Goal: Information Seeking & Learning: Learn about a topic

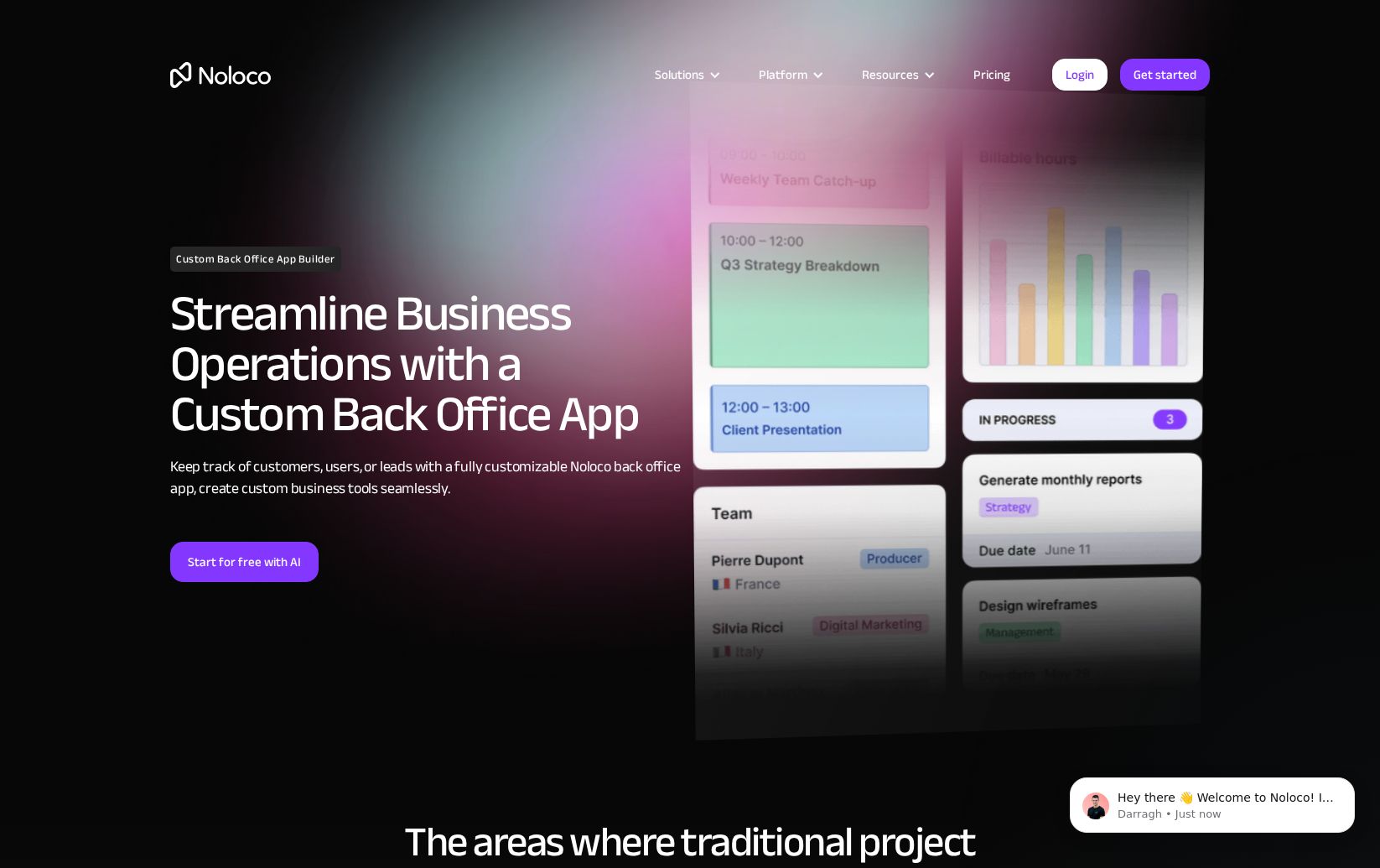
click at [835, 361] on img at bounding box center [947, 411] width 516 height 660
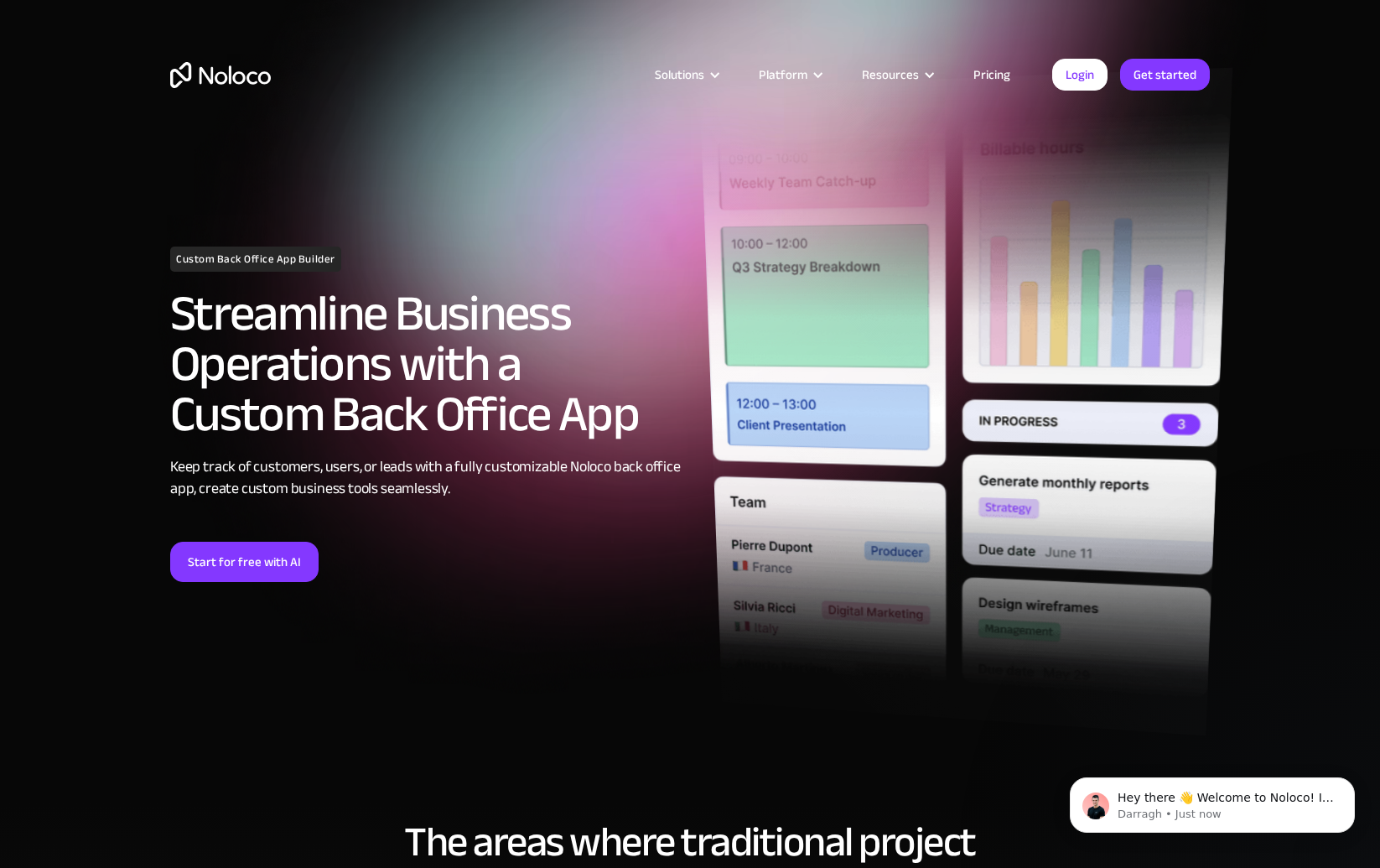
click at [1163, 181] on img at bounding box center [965, 402] width 533 height 668
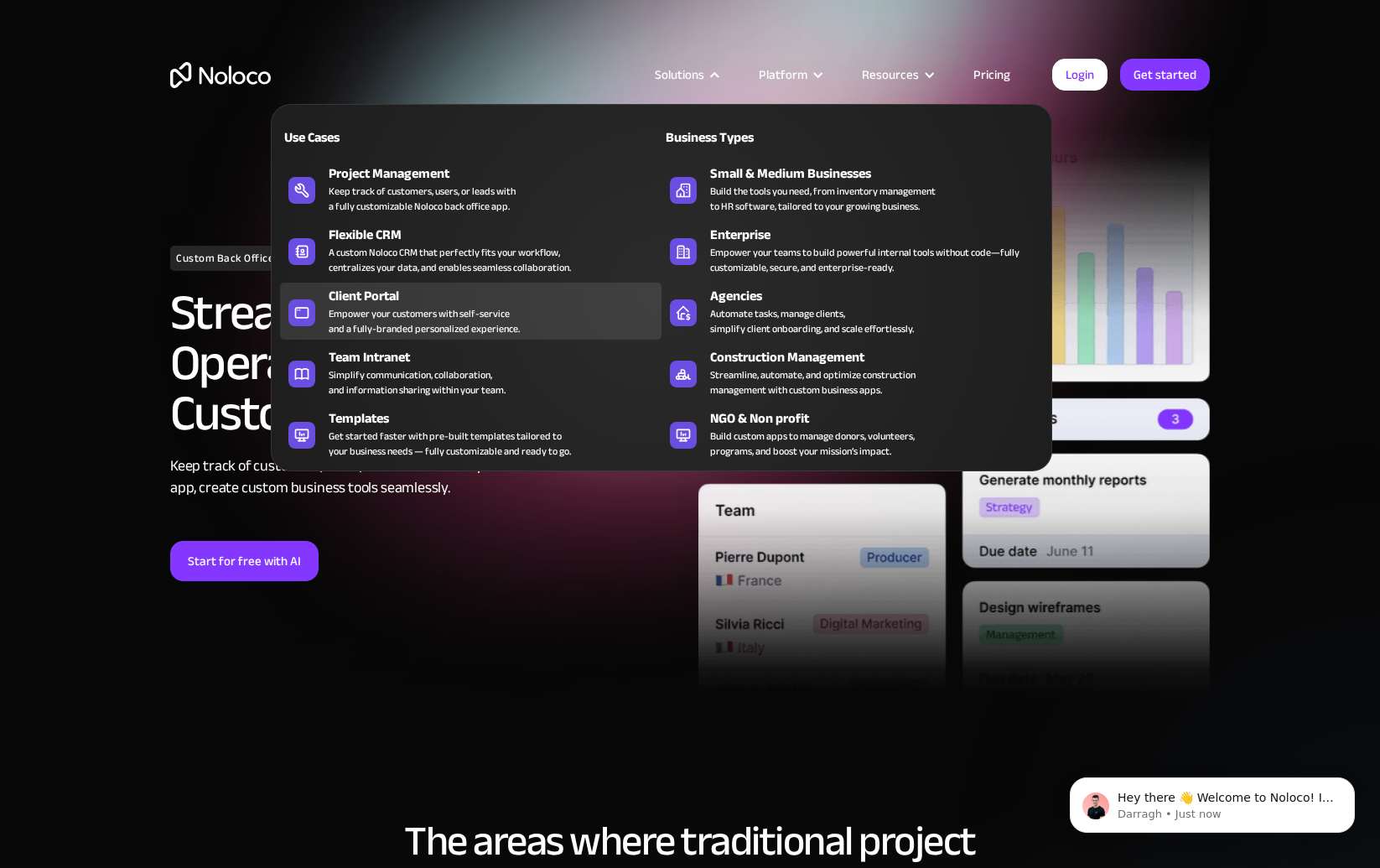
click at [398, 300] on div "Client Portal" at bounding box center [499, 295] width 341 height 20
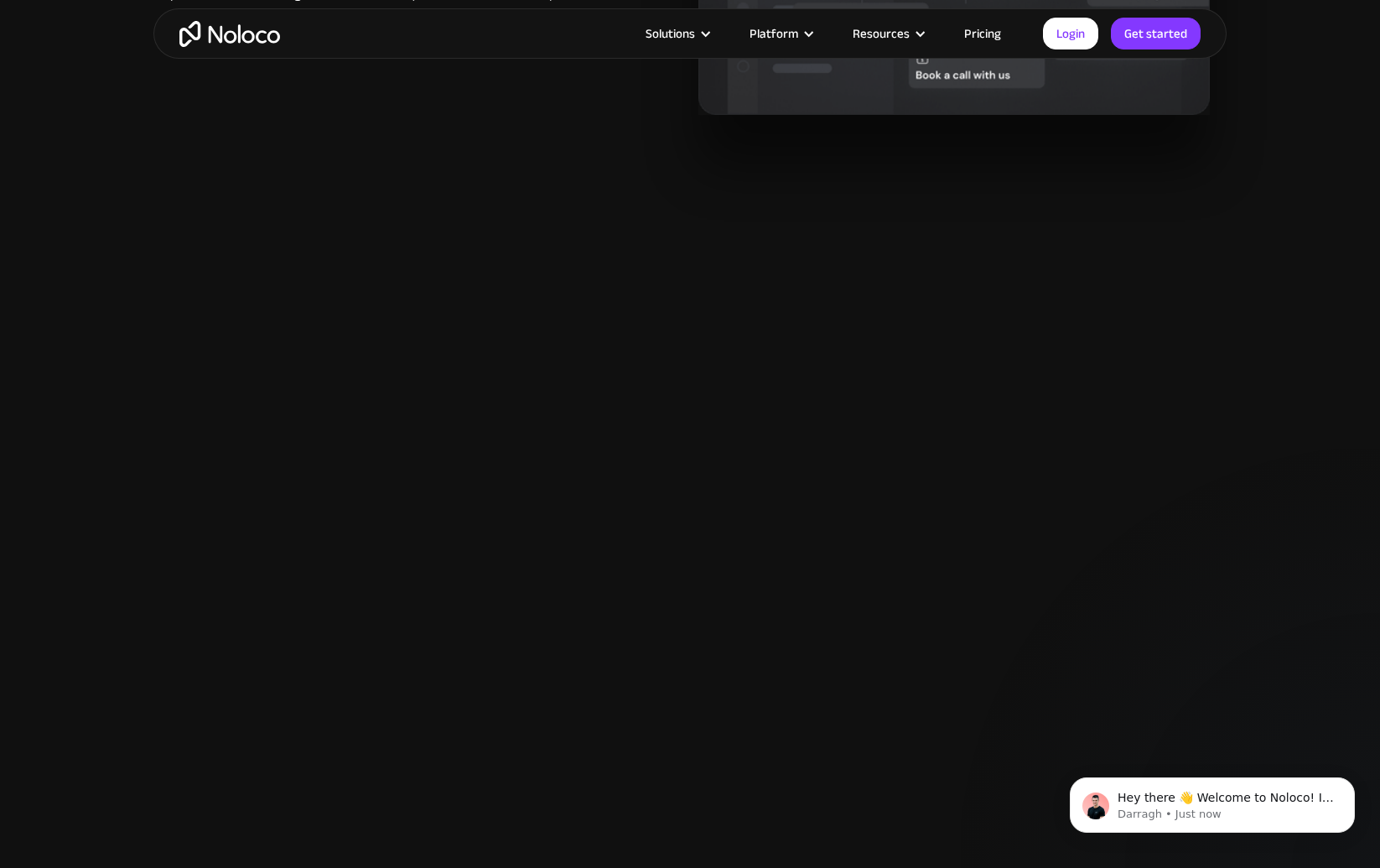
scroll to position [1821, 0]
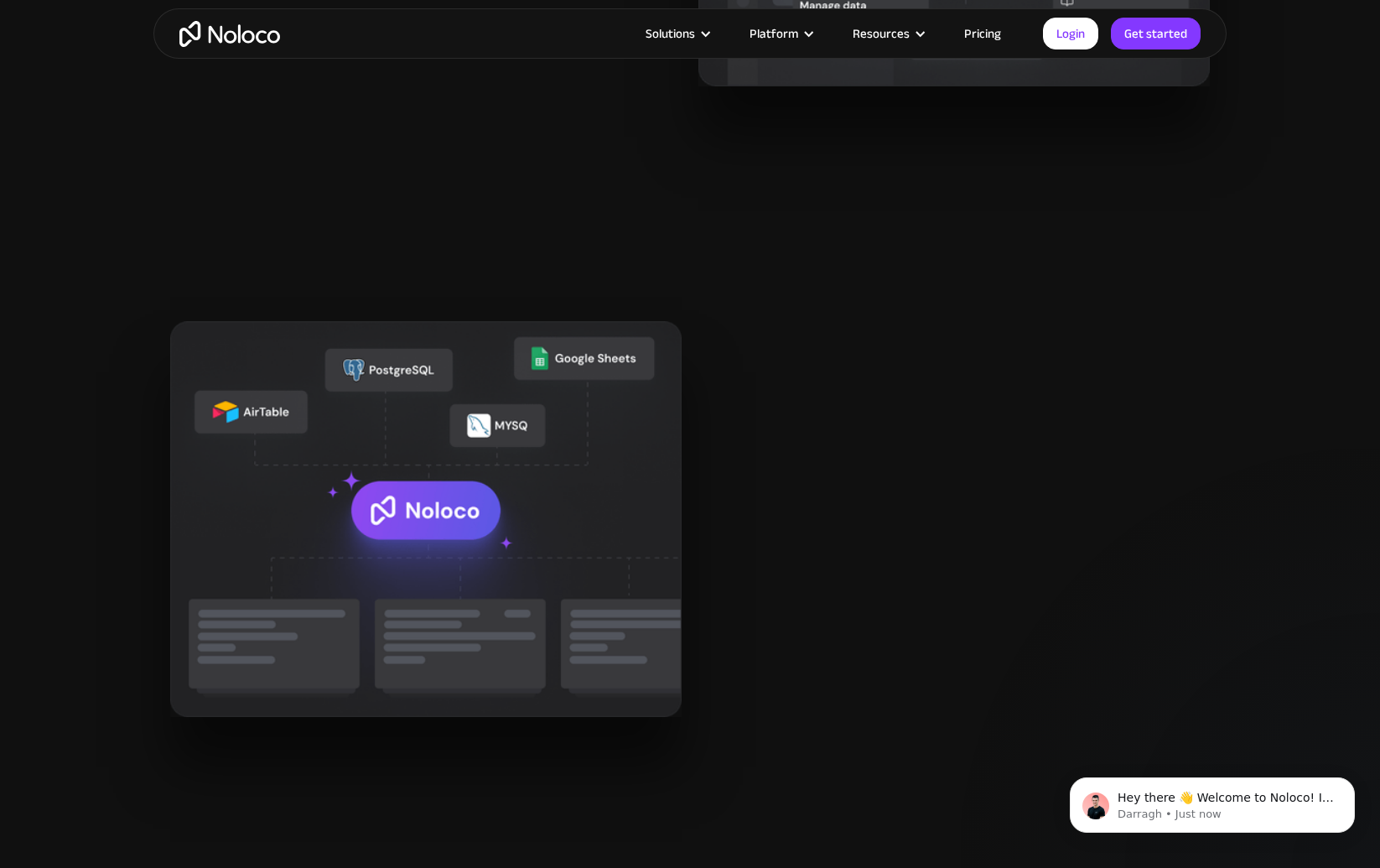
click at [985, 32] on link "Pricing" at bounding box center [982, 33] width 78 height 22
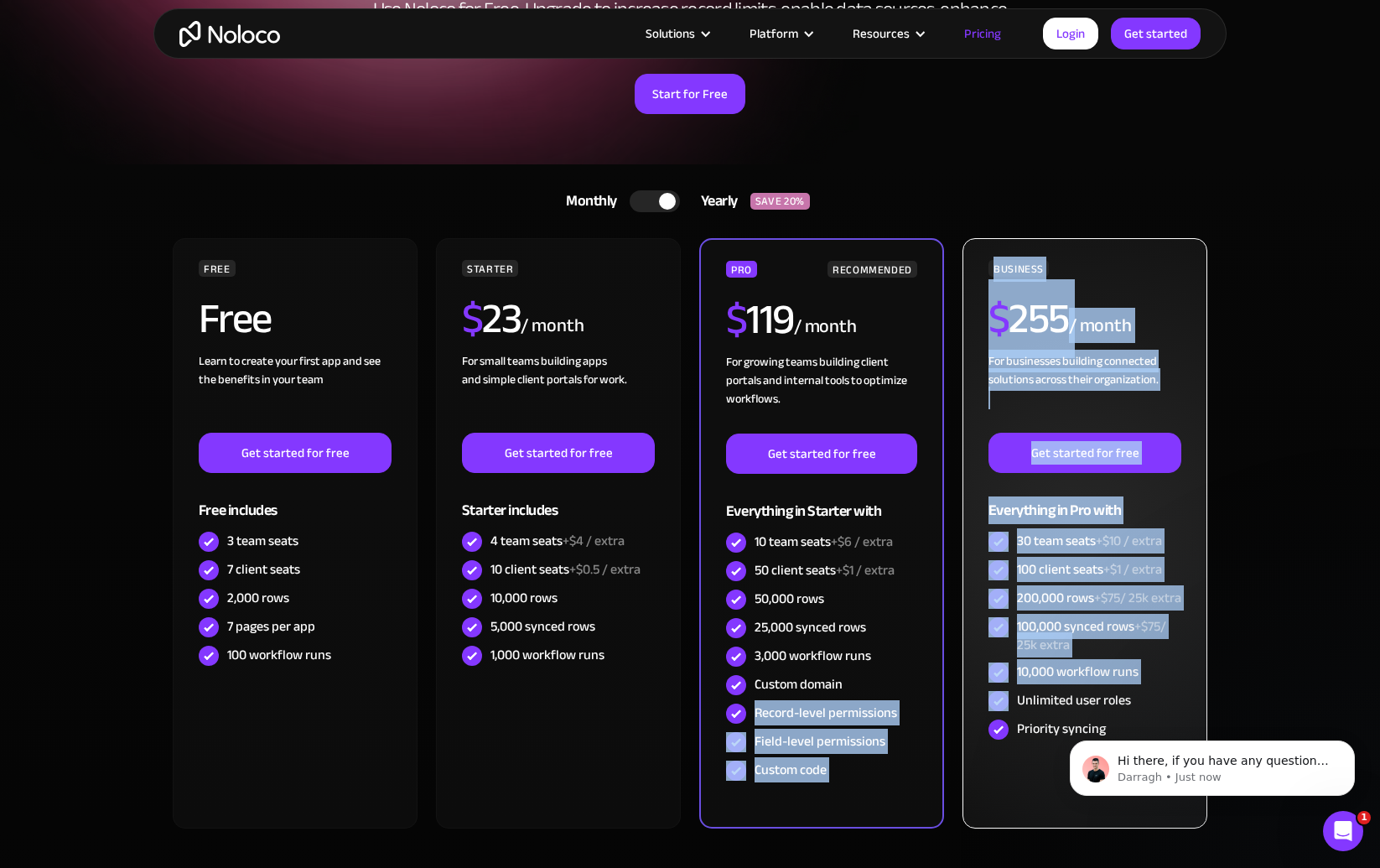
drag, startPoint x: 786, startPoint y: 717, endPoint x: 990, endPoint y: 728, distance: 204.3
click at [990, 728] on div "FREE Free Learn to create your first app and see the benefits in your team ‍ Ge…" at bounding box center [690, 540] width 1039 height 604
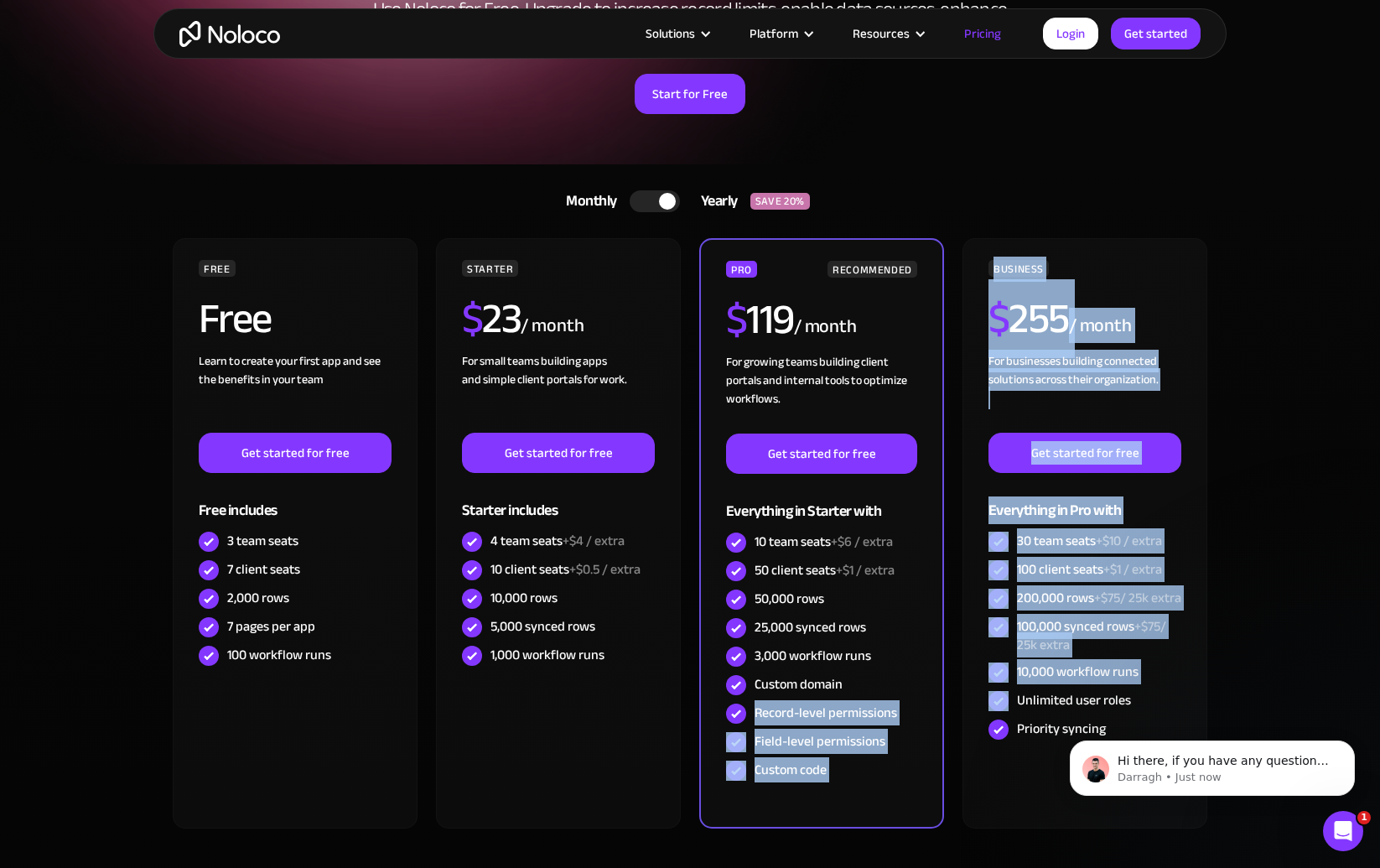
drag, startPoint x: 944, startPoint y: 832, endPoint x: 961, endPoint y: 825, distance: 18.4
click at [945, 832] on div "FREE Free Learn to create your first app and see the benefits in your team ‍ Ge…" at bounding box center [690, 540] width 1039 height 604
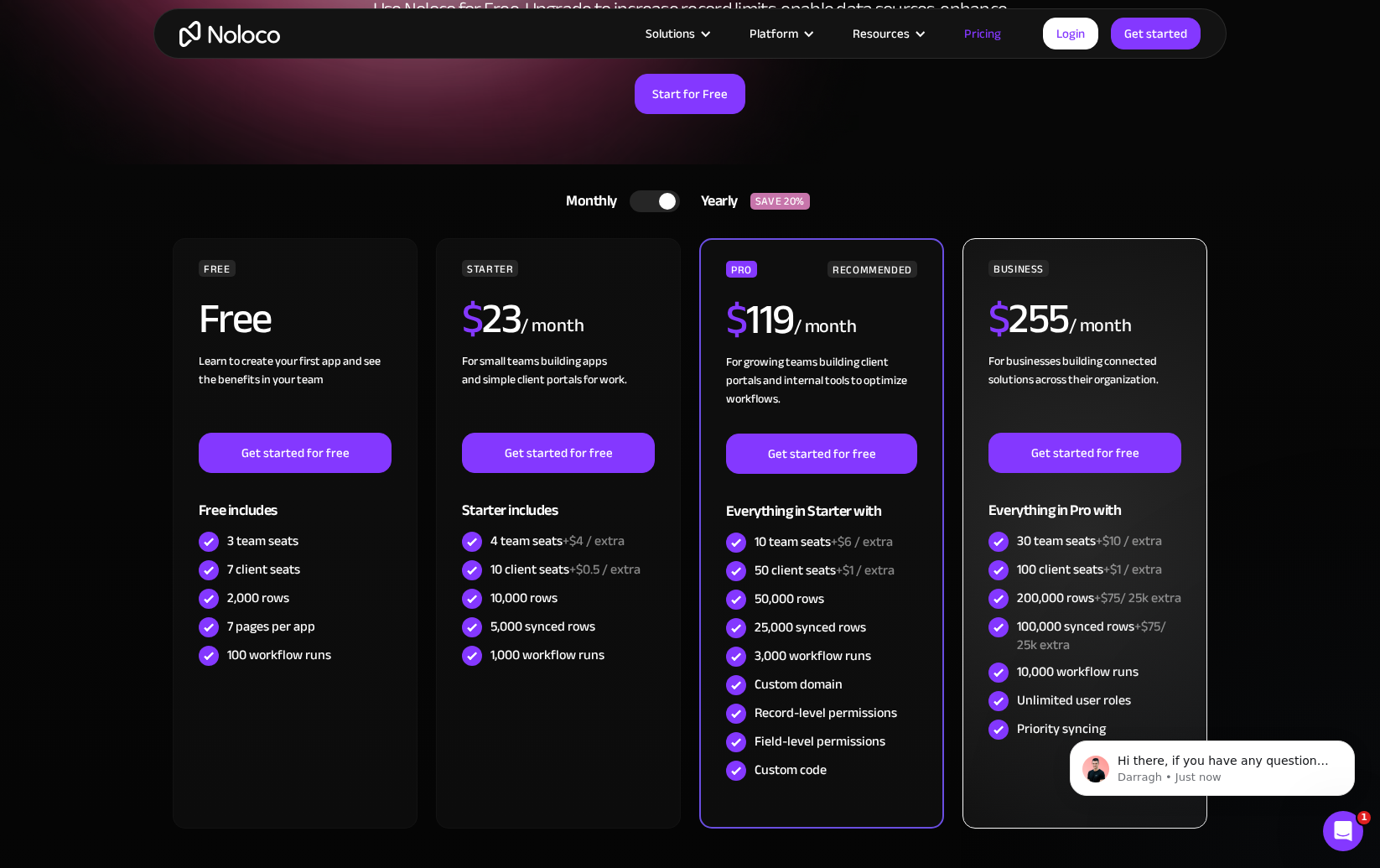
click at [994, 808] on div "BUSINESS $ 255 / month For businesses building connected solutions across their…" at bounding box center [1084, 533] width 245 height 590
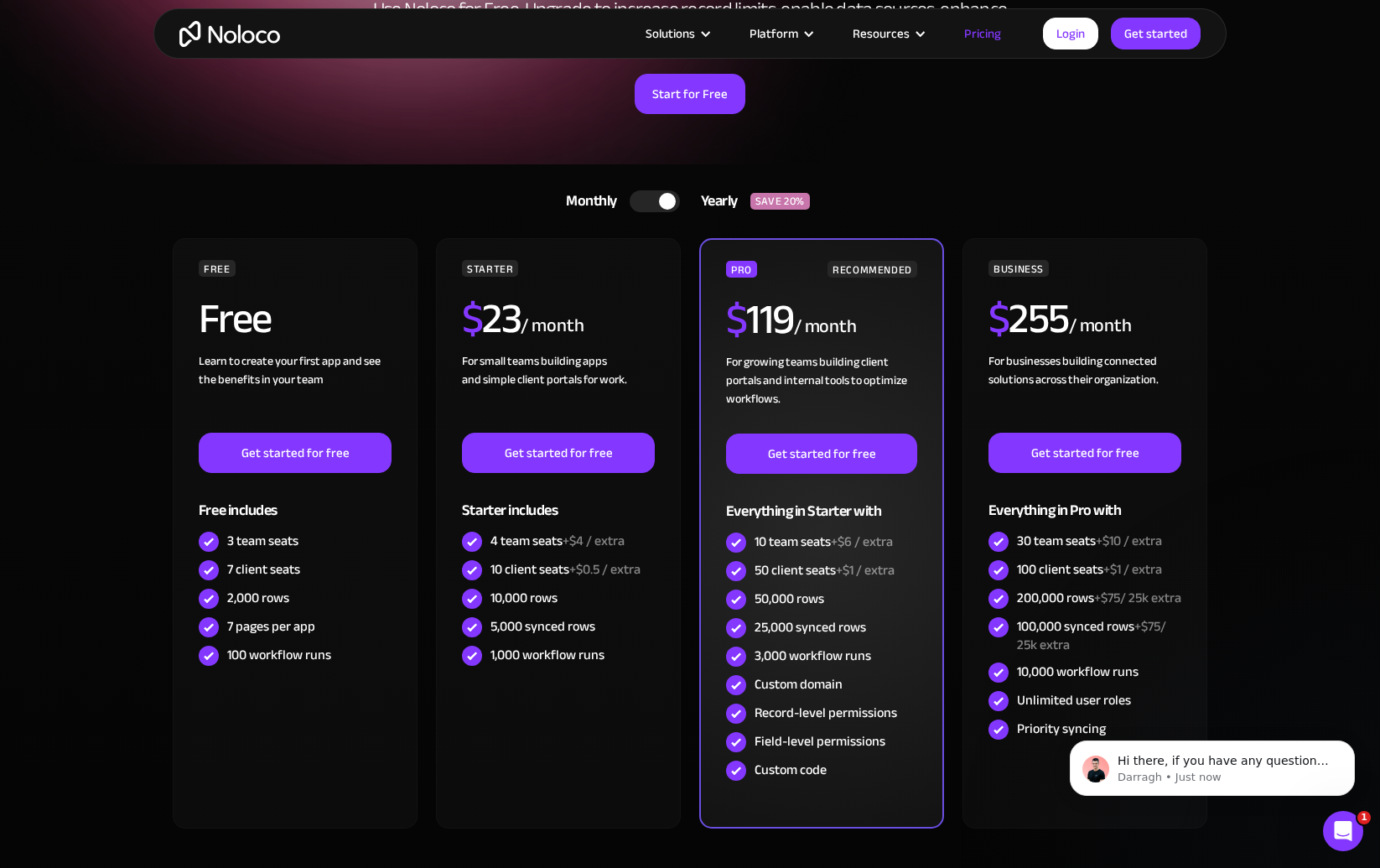
drag, startPoint x: 850, startPoint y: 785, endPoint x: 888, endPoint y: 784, distance: 38.0
click at [868, 785] on div "PRO RECOMMENDED $ 119 / month For growing teams building client portals and int…" at bounding box center [821, 533] width 245 height 590
drag, startPoint x: 1019, startPoint y: 780, endPoint x: 805, endPoint y: 756, distance: 215.3
click at [1010, 779] on div "BUSINESS $ 255 / month For businesses building connected solutions across their…" at bounding box center [1084, 533] width 245 height 590
drag, startPoint x: 805, startPoint y: 756, endPoint x: 740, endPoint y: 749, distance: 65.4
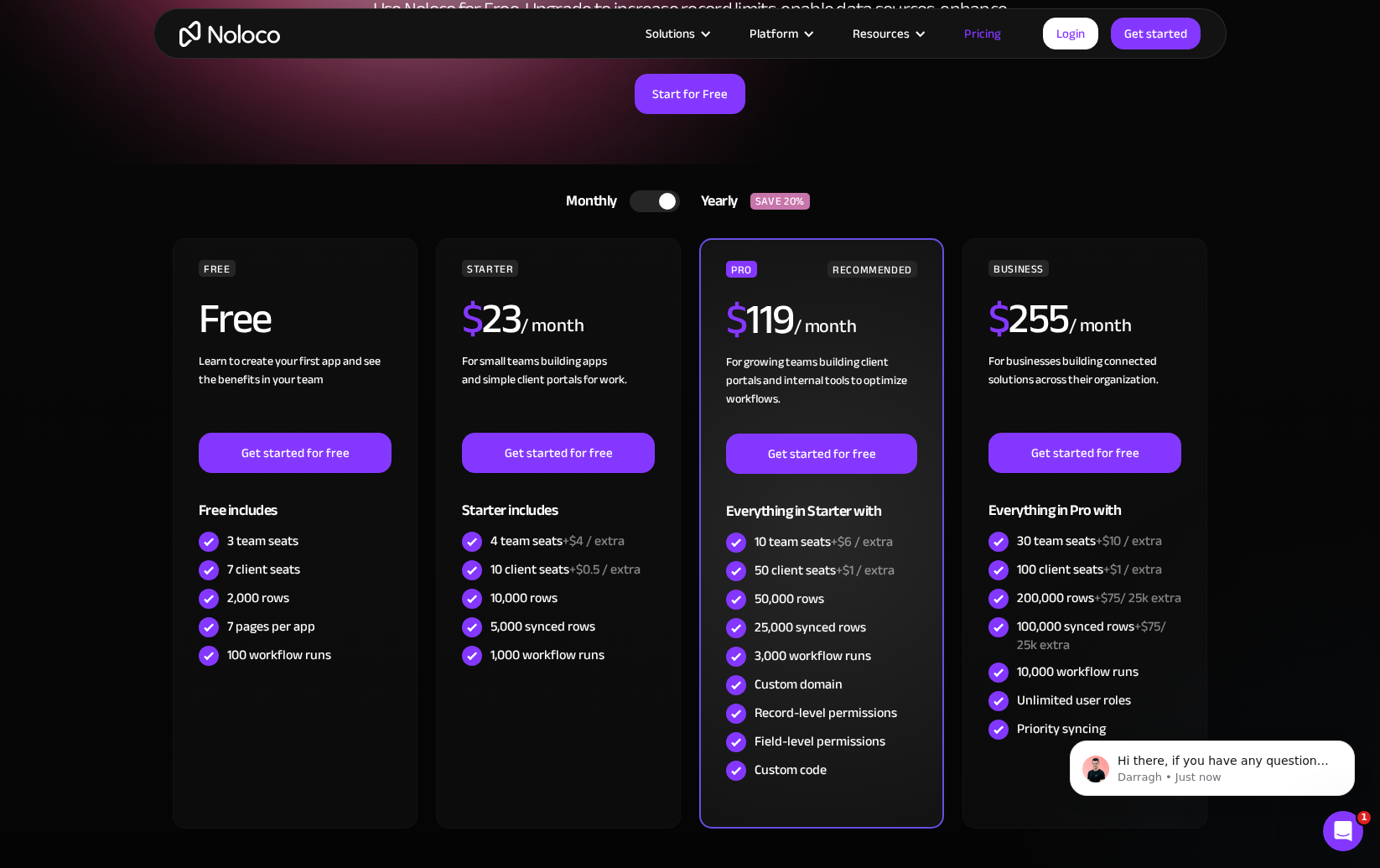
click at [805, 756] on div "Custom code" at bounding box center [822, 769] width 192 height 28
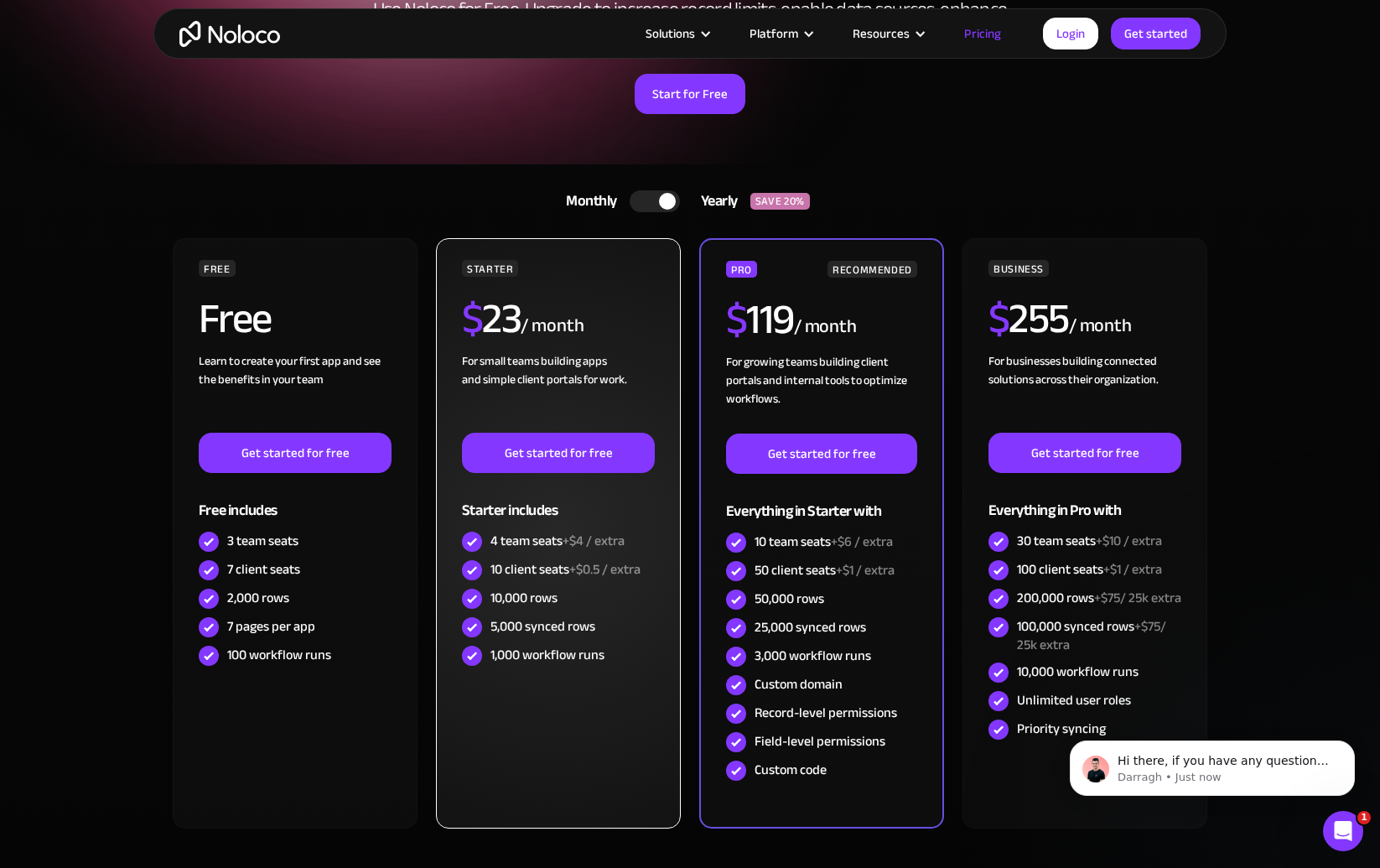
drag, startPoint x: 571, startPoint y: 740, endPoint x: 552, endPoint y: 740, distance: 19.0
click at [566, 740] on div "STARTER $ 23 / month For small teams building apps and simple client portals fo…" at bounding box center [557, 533] width 245 height 590
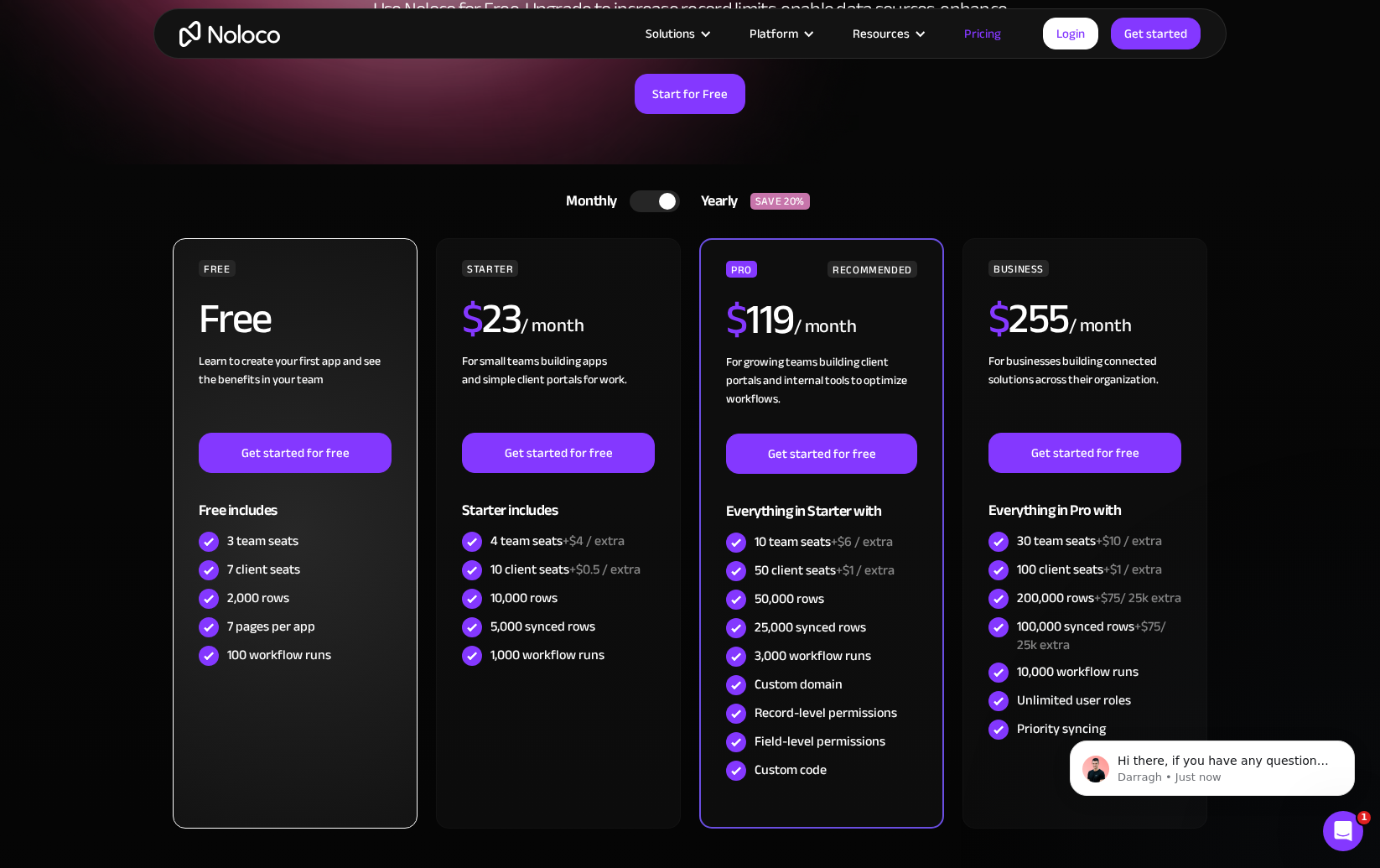
drag, startPoint x: 209, startPoint y: 727, endPoint x: 264, endPoint y: 728, distance: 55.0
click at [225, 727] on div "FREE Free Learn to create your first app and see the benefits in your team ‍ Ge…" at bounding box center [294, 533] width 245 height 590
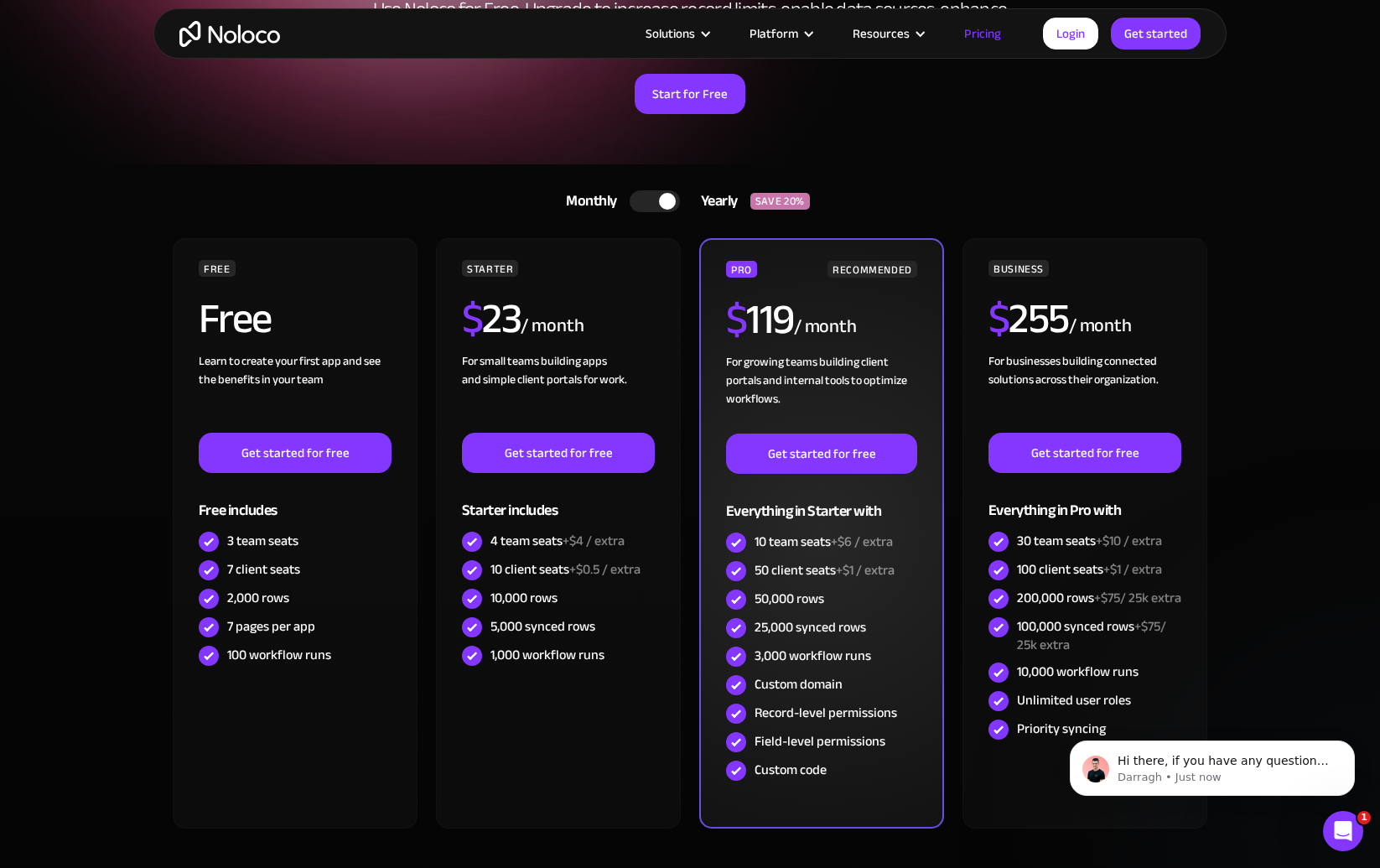
drag, startPoint x: 504, startPoint y: 732, endPoint x: 738, endPoint y: 730, distance: 234.0
click at [561, 733] on div "STARTER $ 23 / month For small teams building apps and simple client portals fo…" at bounding box center [557, 533] width 245 height 590
drag, startPoint x: 743, startPoint y: 730, endPoint x: 769, endPoint y: 720, distance: 27.9
click at [744, 730] on div "Field-level permissions" at bounding box center [822, 741] width 192 height 28
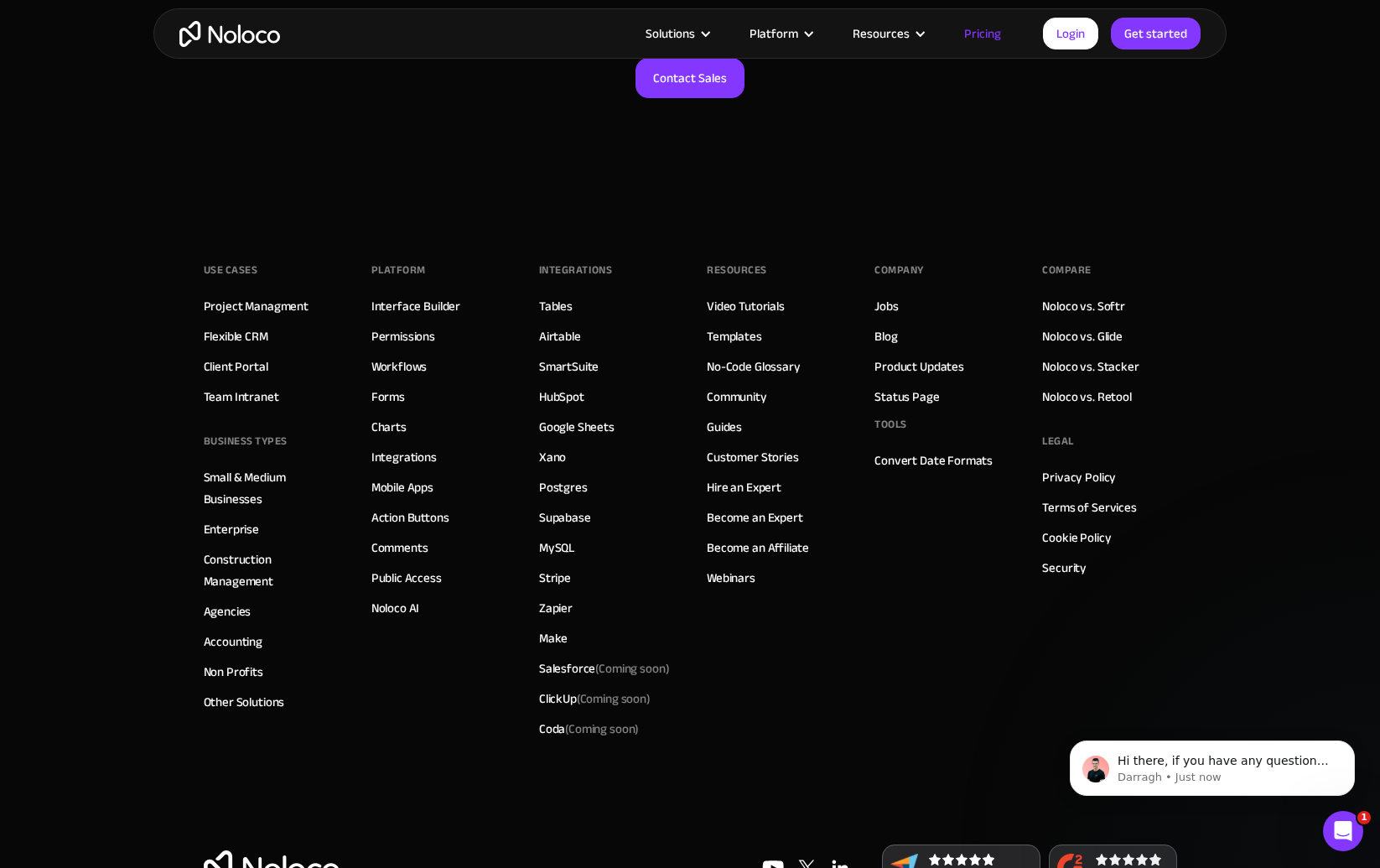
scroll to position [8201, 0]
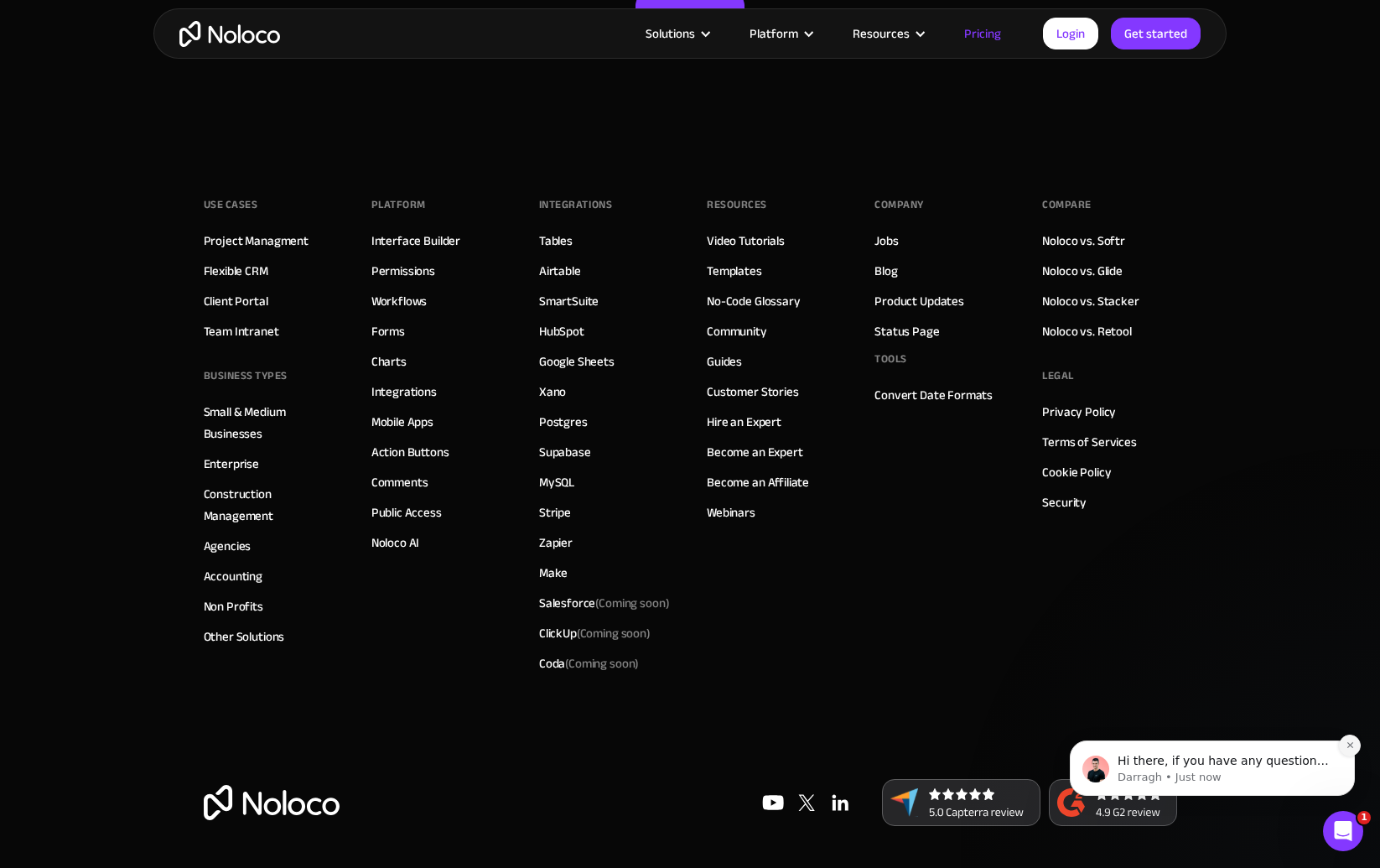
click at [1347, 748] on icon "Dismiss notification" at bounding box center [1350, 745] width 10 height 10
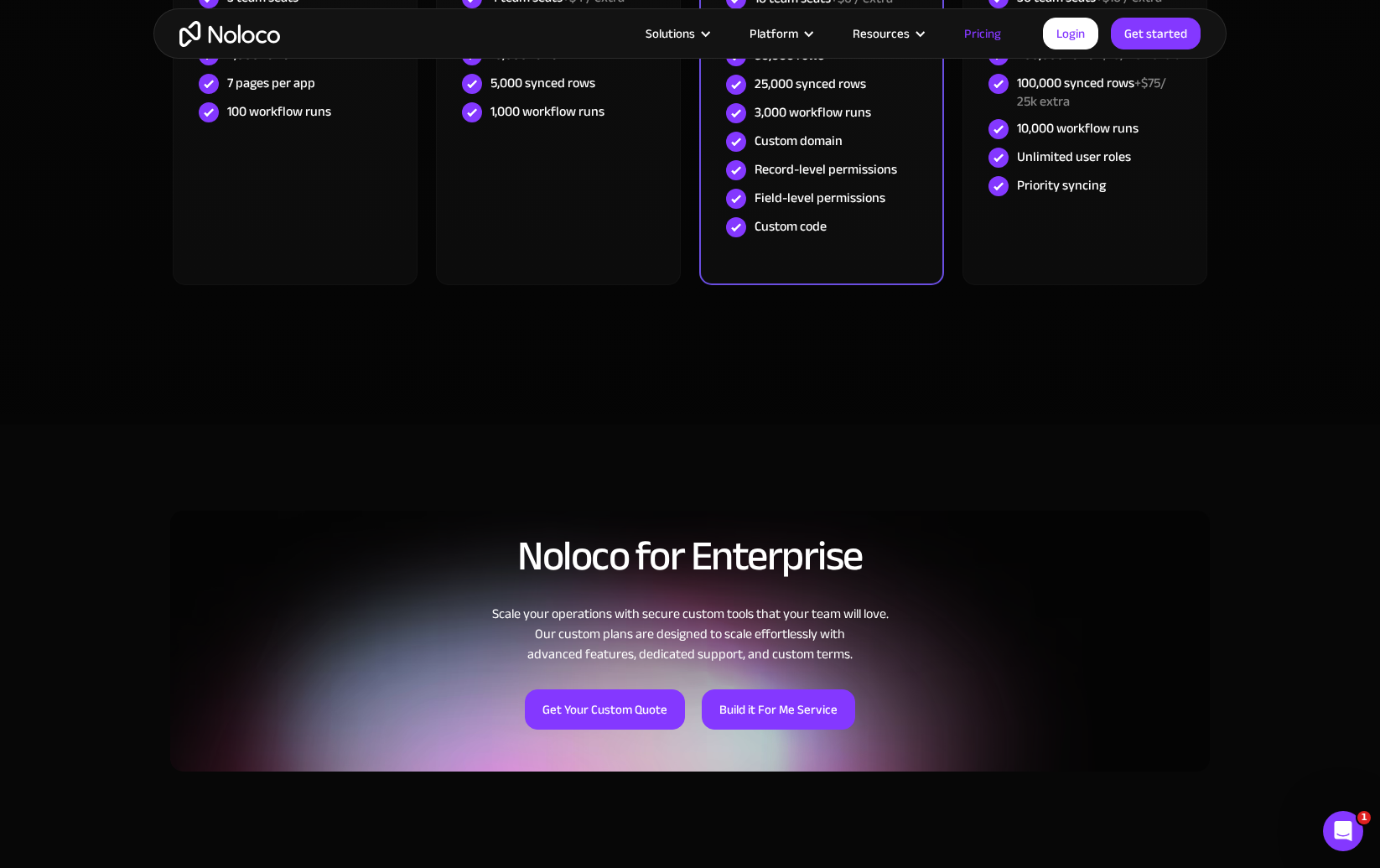
scroll to position [0, 0]
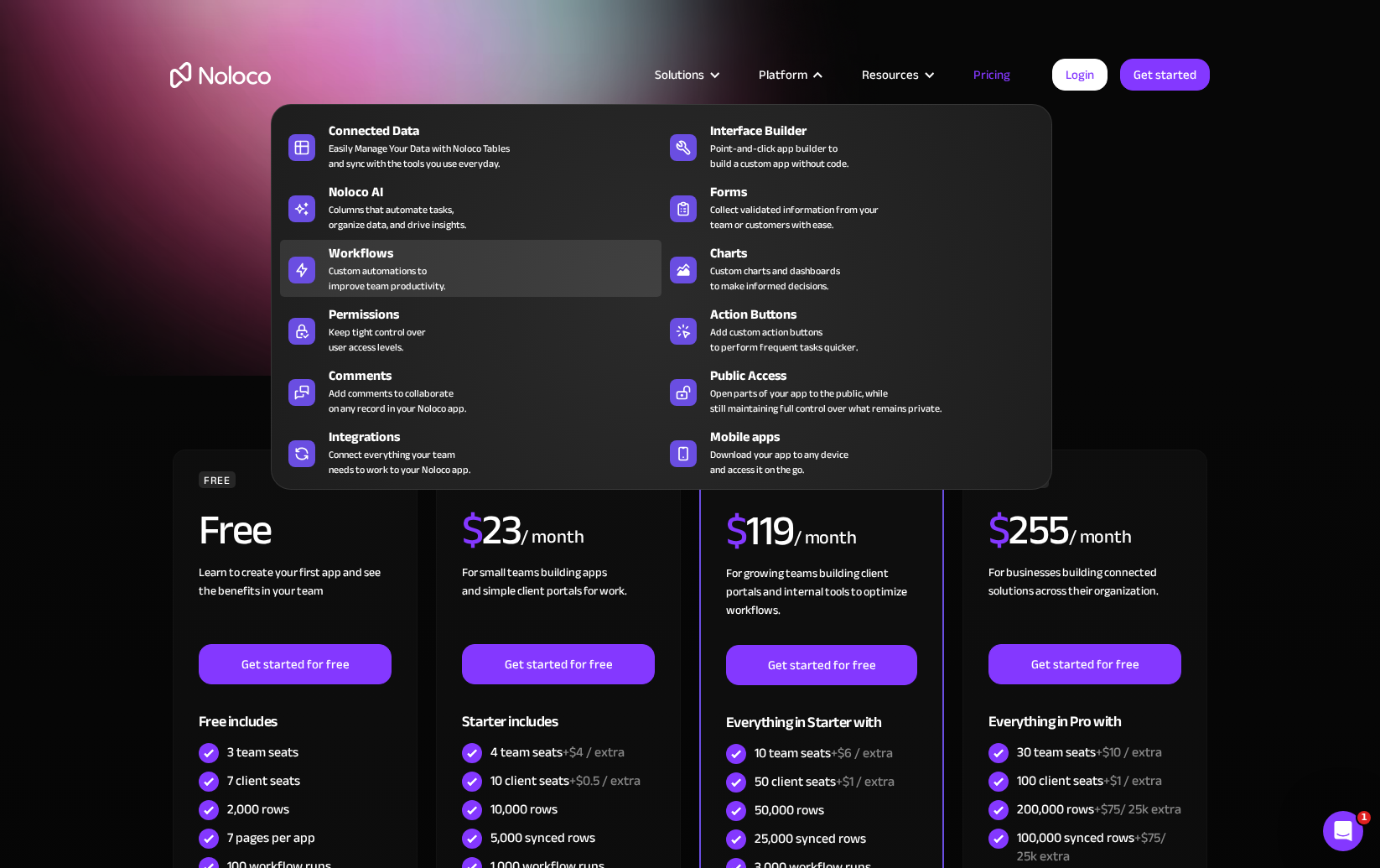
click at [500, 252] on div "Workflows" at bounding box center [499, 253] width 341 height 20
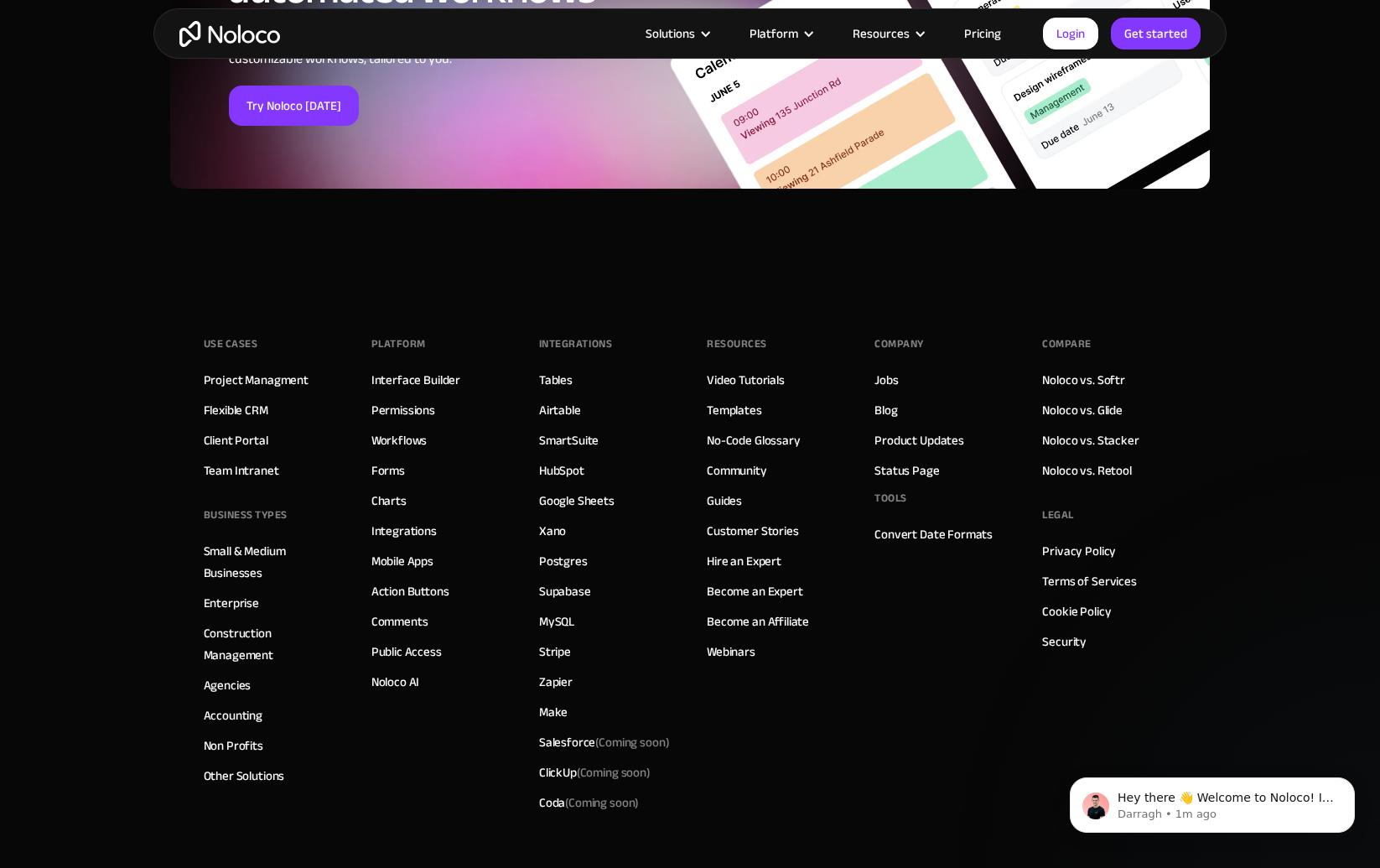
scroll to position [6244, 0]
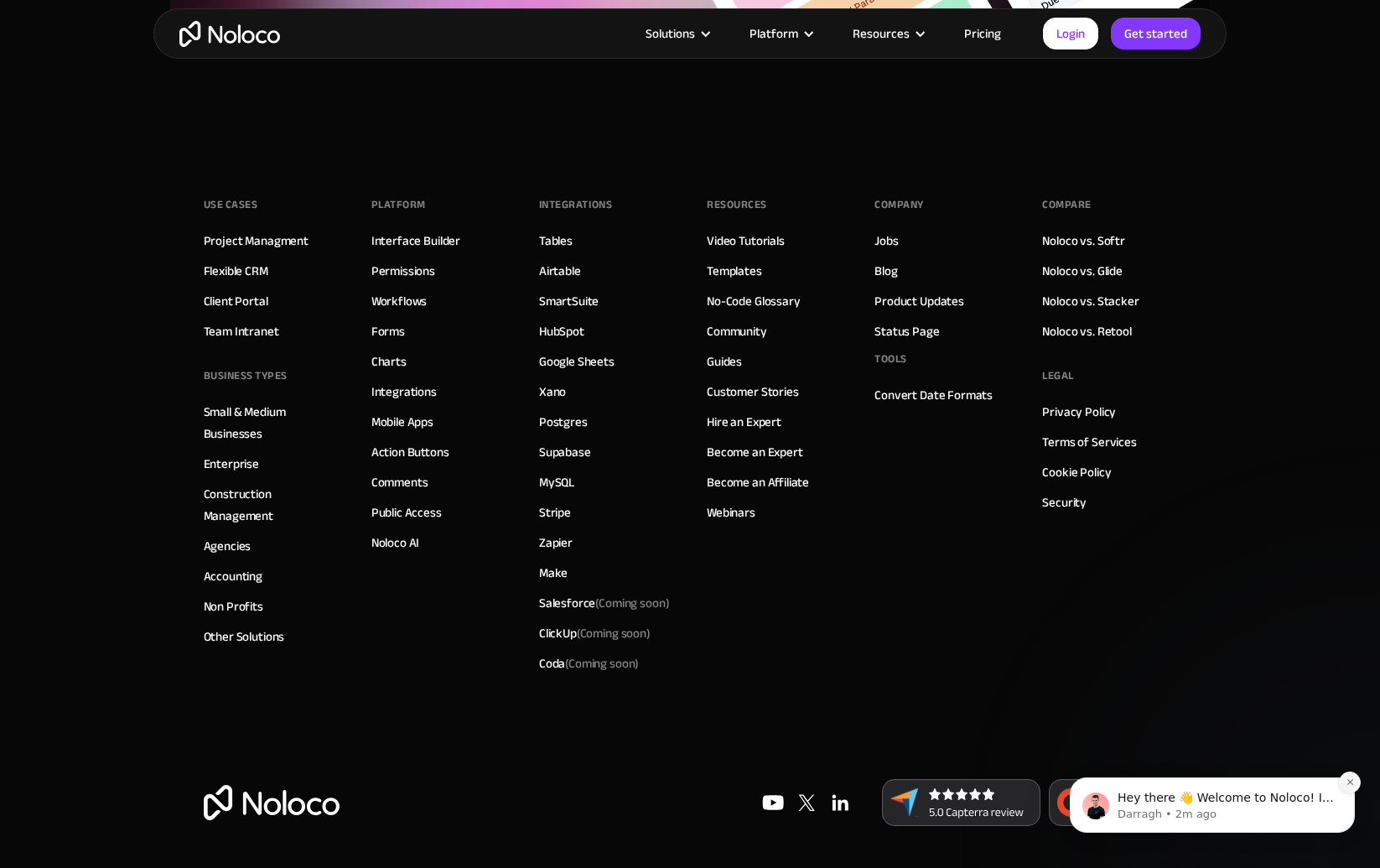
click at [1350, 787] on icon "Dismiss notification" at bounding box center [1350, 782] width 10 height 10
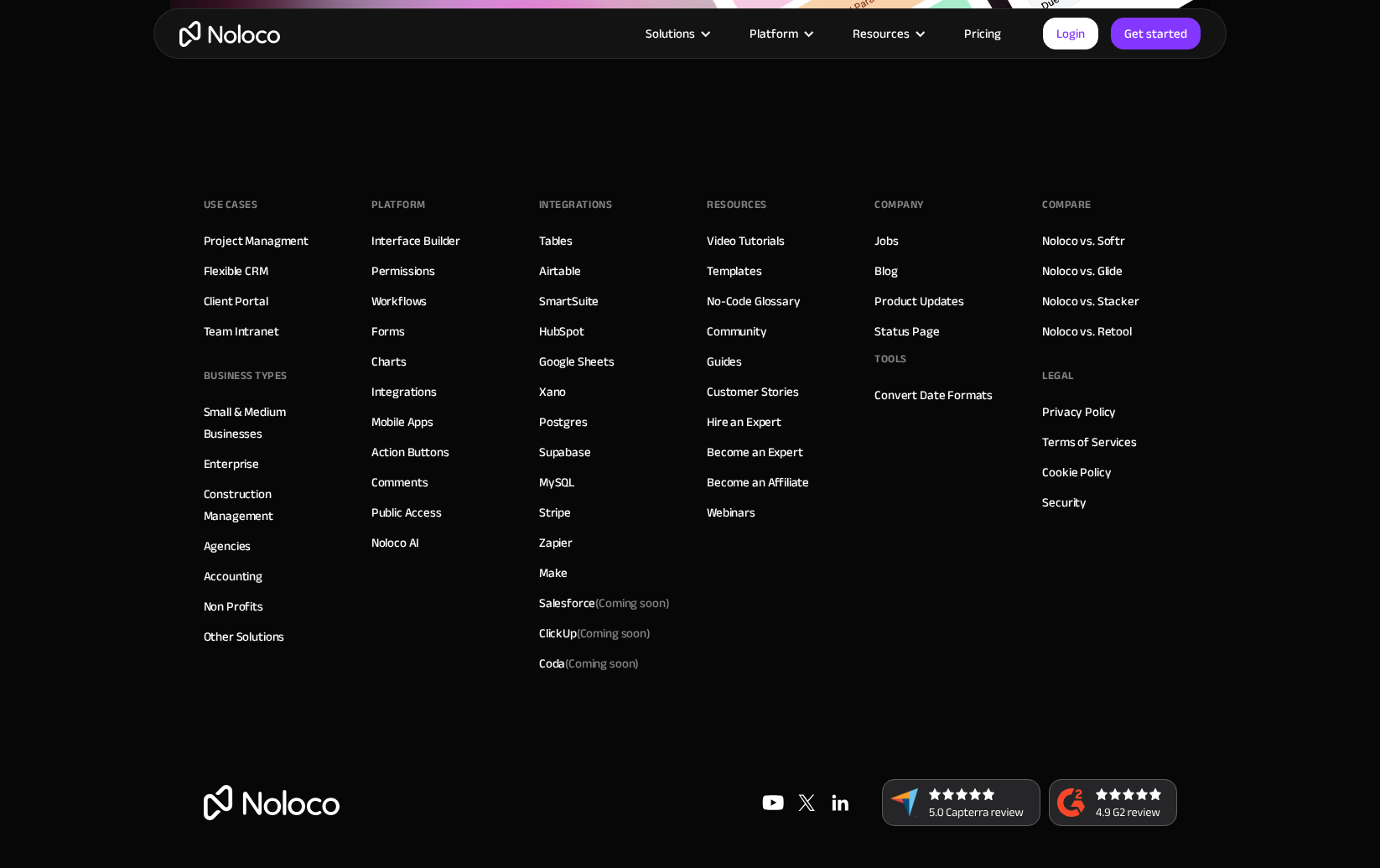
click at [1110, 722] on div "Use Cases Project Managment Flexible CRM Client Portal Team Intranet BUSINESS T…" at bounding box center [691, 460] width 974 height 637
